Goal: Transaction & Acquisition: Purchase product/service

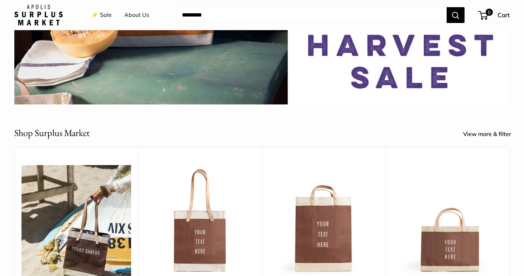
scroll to position [181, 0]
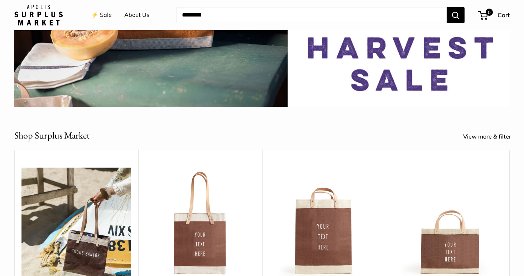
click at [477, 135] on link "View more & filter" at bounding box center [491, 136] width 56 height 11
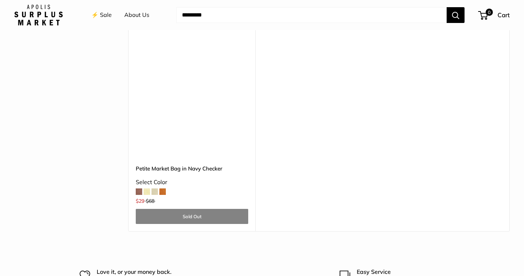
scroll to position [2114, 0]
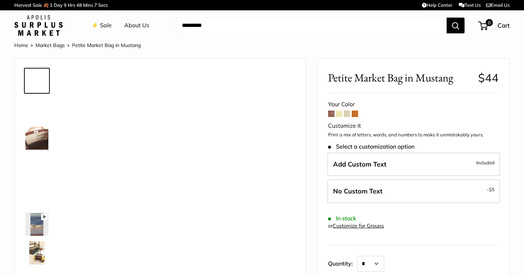
click at [141, 229] on div "Pause Play % buffered 00:00 Unmute Mute Exit fullscreen Enter fullscreen Play" at bounding box center [160, 179] width 273 height 227
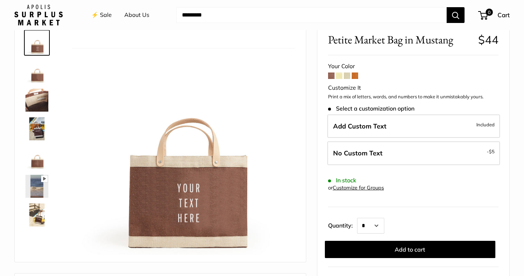
scroll to position [41, 0]
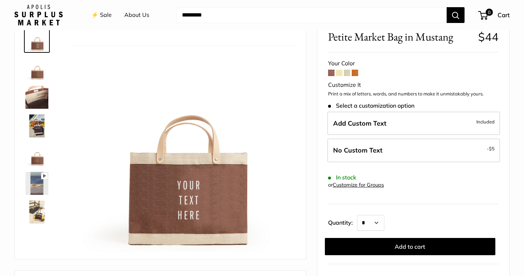
click at [41, 159] on img at bounding box center [36, 154] width 23 height 23
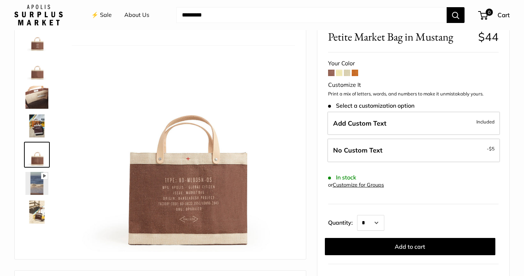
click at [38, 213] on img at bounding box center [36, 211] width 23 height 23
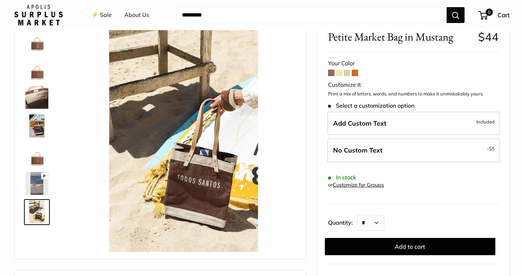
click at [41, 186] on img at bounding box center [36, 183] width 23 height 23
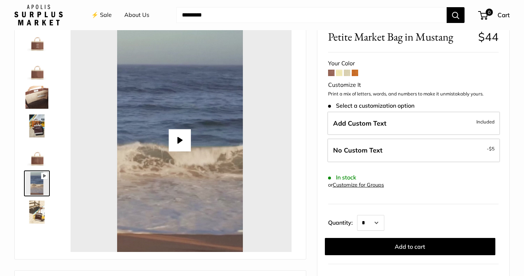
click at [39, 156] on img at bounding box center [36, 154] width 23 height 23
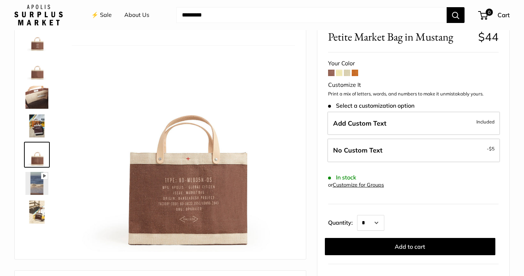
click at [38, 130] on img at bounding box center [36, 125] width 23 height 23
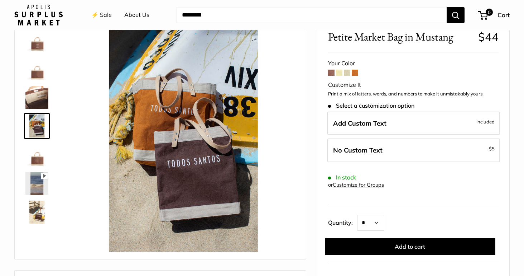
click at [41, 108] on link at bounding box center [37, 97] width 26 height 26
